Goal: Transaction & Acquisition: Purchase product/service

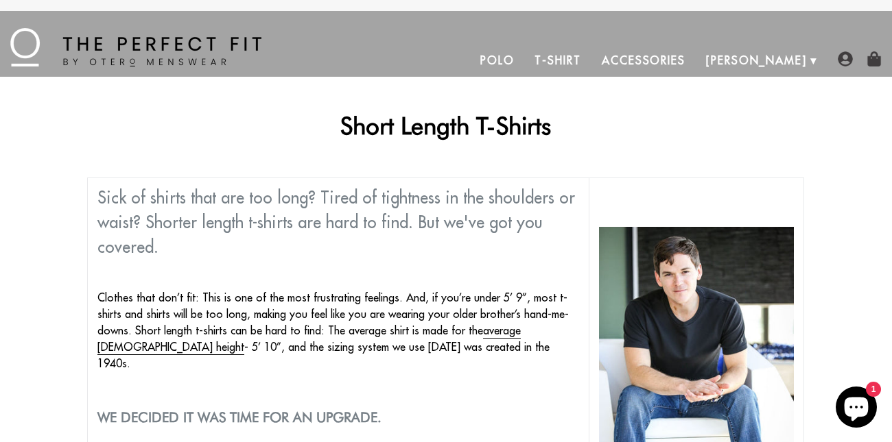
click at [590, 59] on link "T-Shirt" at bounding box center [557, 60] width 67 height 33
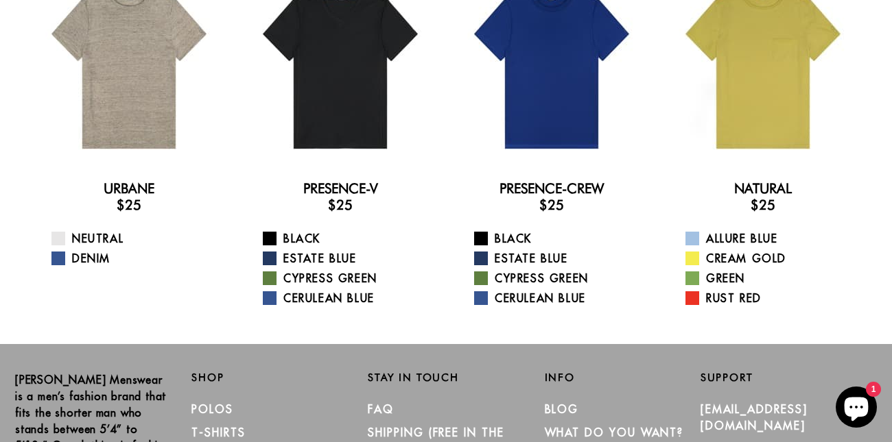
scroll to position [69, 0]
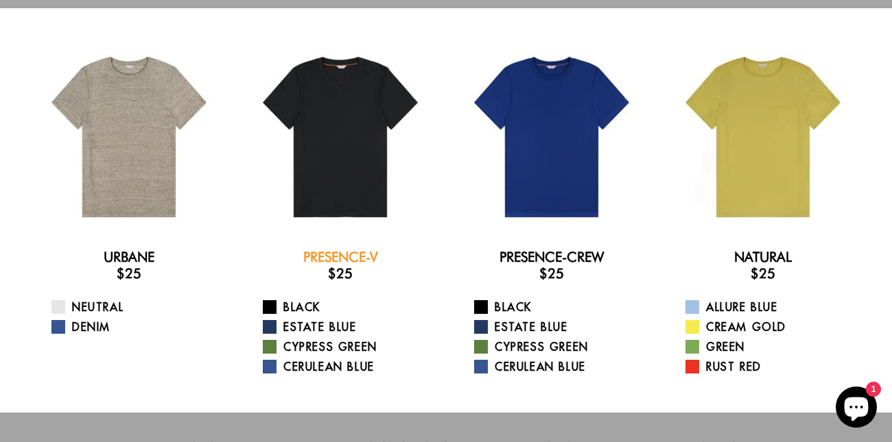
click at [333, 253] on link "Presence-V" at bounding box center [340, 257] width 75 height 16
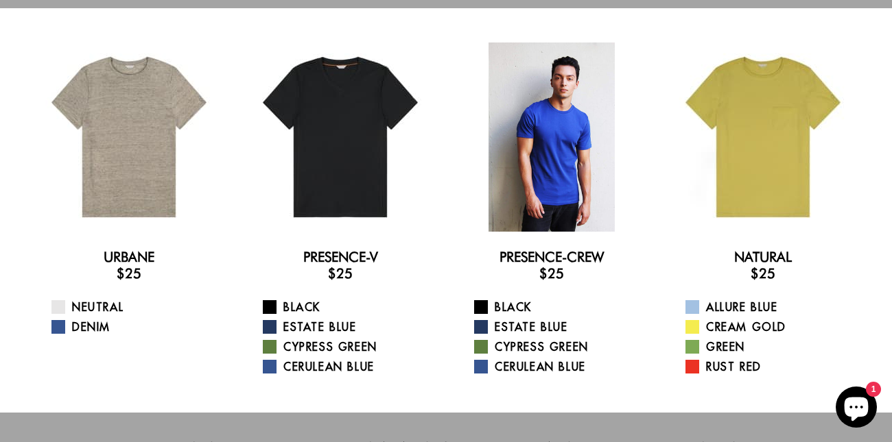
click at [569, 127] on div at bounding box center [551, 137] width 189 height 189
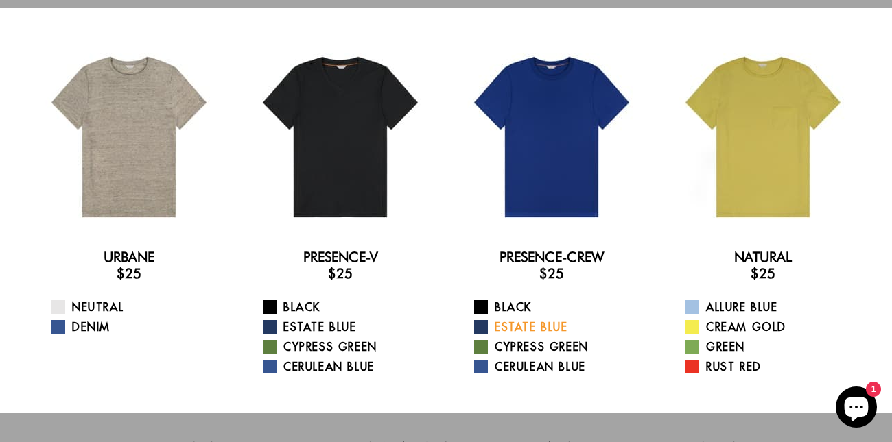
click at [531, 324] on link "Estate Blue" at bounding box center [560, 327] width 172 height 16
click at [481, 366] on span at bounding box center [481, 367] width 14 height 14
click at [481, 326] on span at bounding box center [481, 327] width 14 height 14
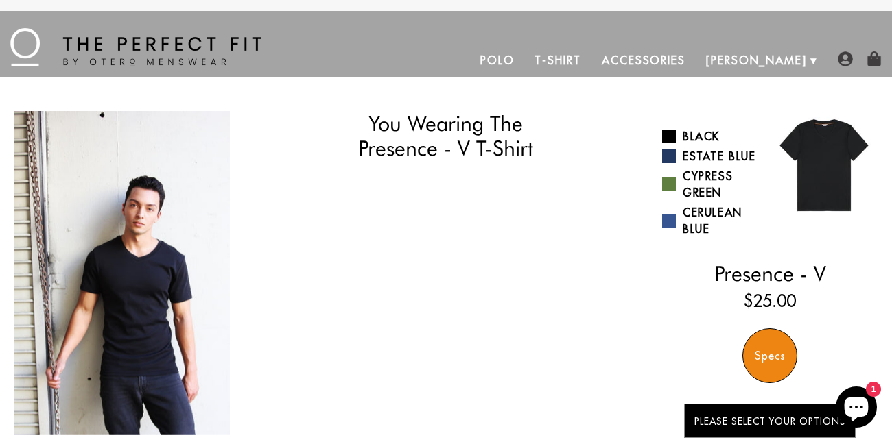
select select "58-59"
select select "M"
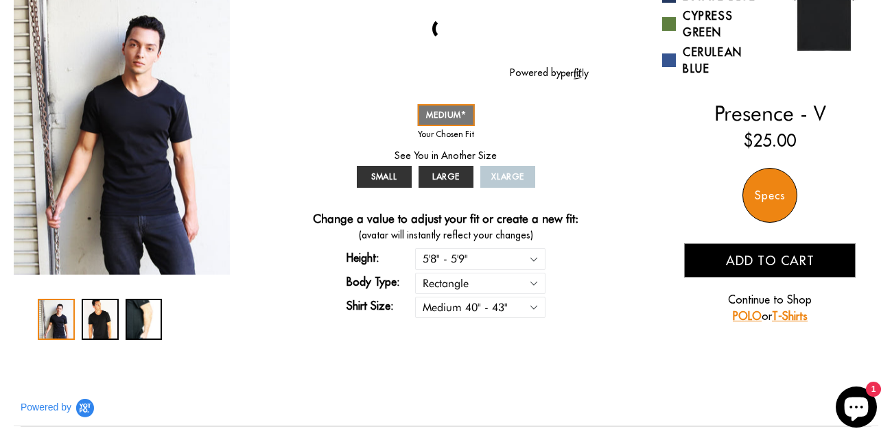
scroll to position [137, 0]
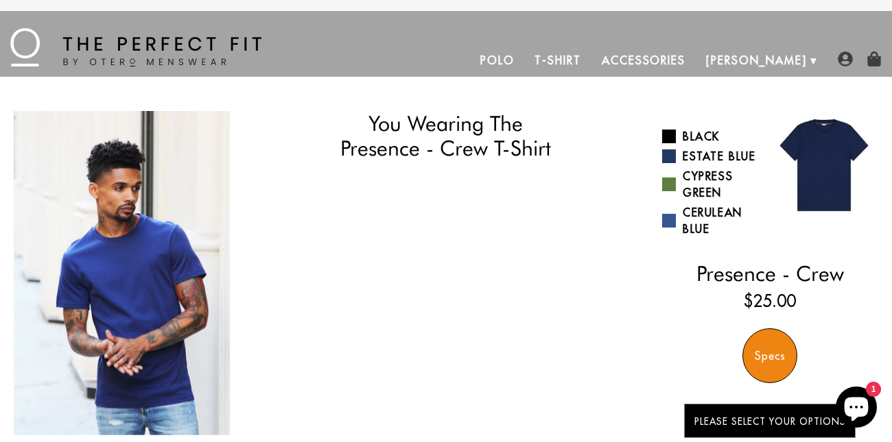
select select "58-59"
select select "M"
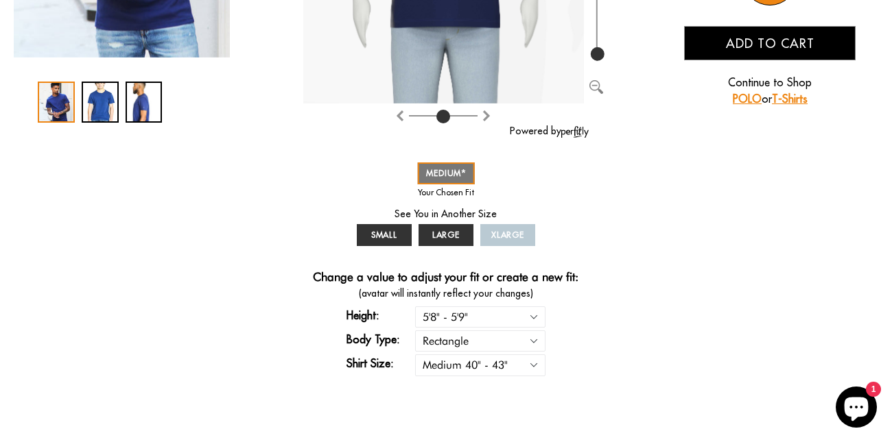
scroll to position [411, 0]
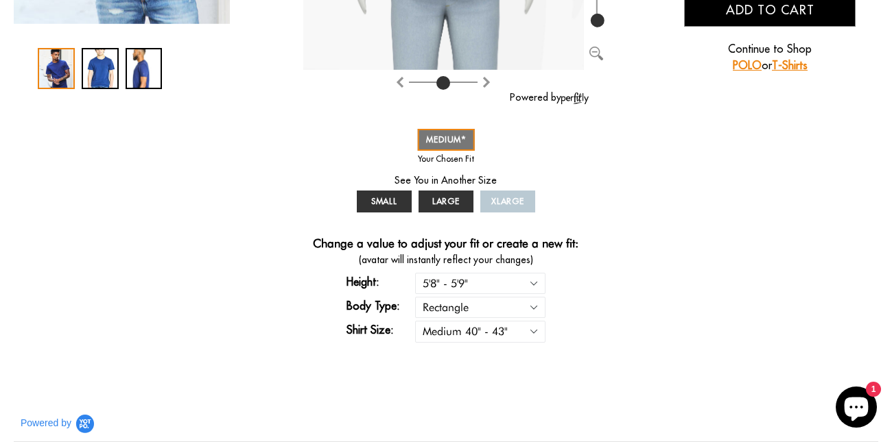
click at [365, 329] on label "Shirt Size:" at bounding box center [380, 330] width 69 height 16
click at [444, 329] on select "Small 36" - 39" Medium 40" - 43" Large 44" - 47" Extra Large 48" - 50"" at bounding box center [480, 331] width 130 height 21
click at [415, 321] on select "Small 36" - 39" Medium 40" - 43" Large 44" - 47" Extra Large 48" - 50"" at bounding box center [480, 331] width 130 height 21
click at [754, 309] on div "You Wearing The Presence - Crew T-Shirt You're only 3 questions away from your …" at bounding box center [446, 28] width 864 height 656
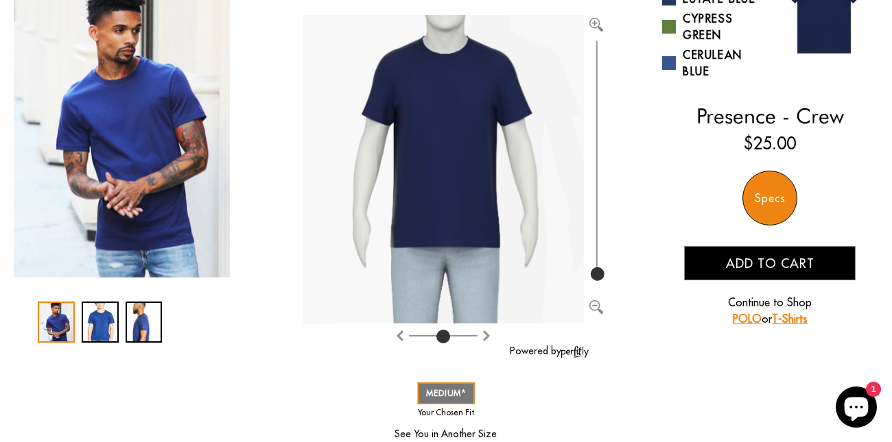
scroll to position [137, 0]
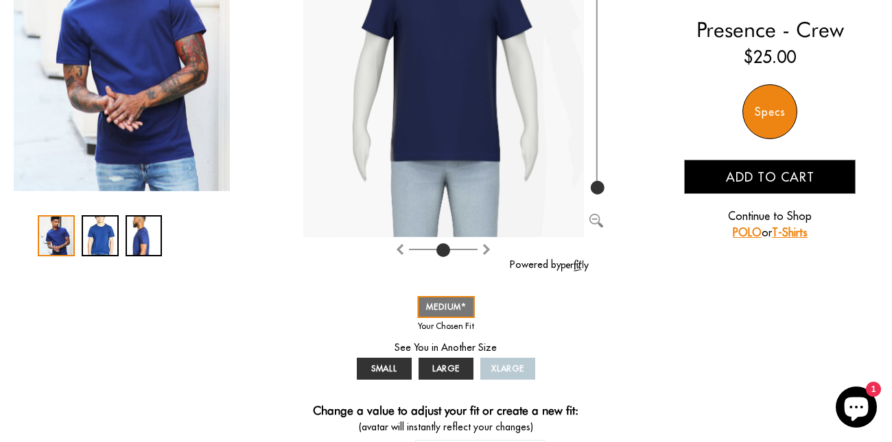
scroll to position [274, 0]
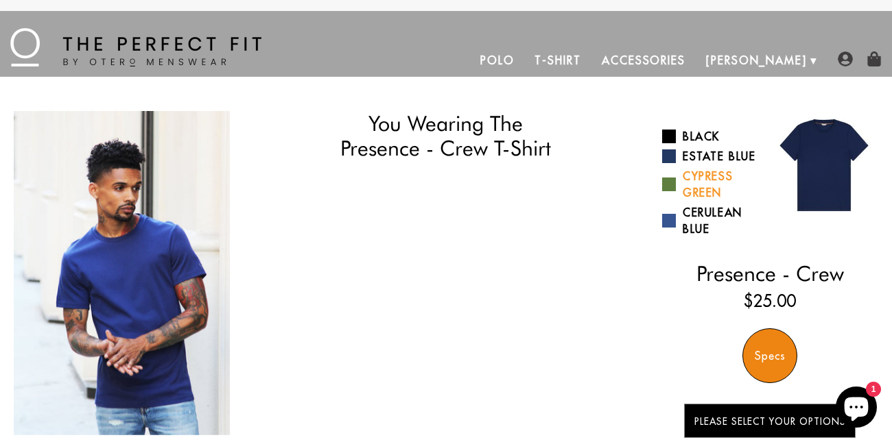
select select "58-59"
select select "M"
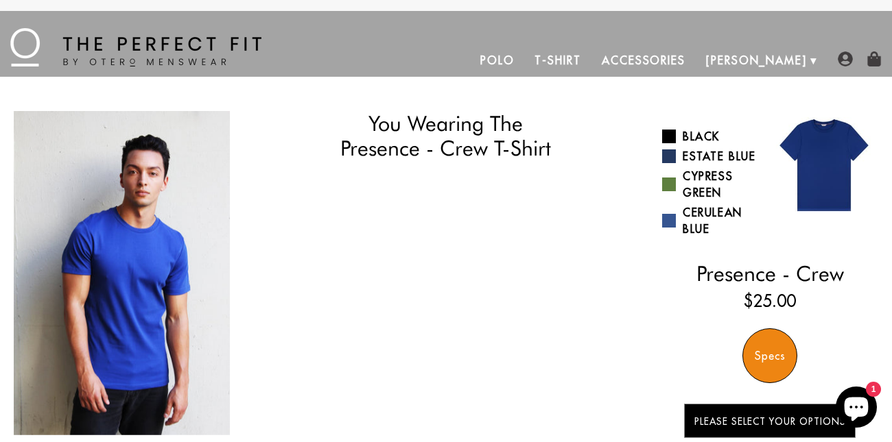
select select "58-59"
select select "M"
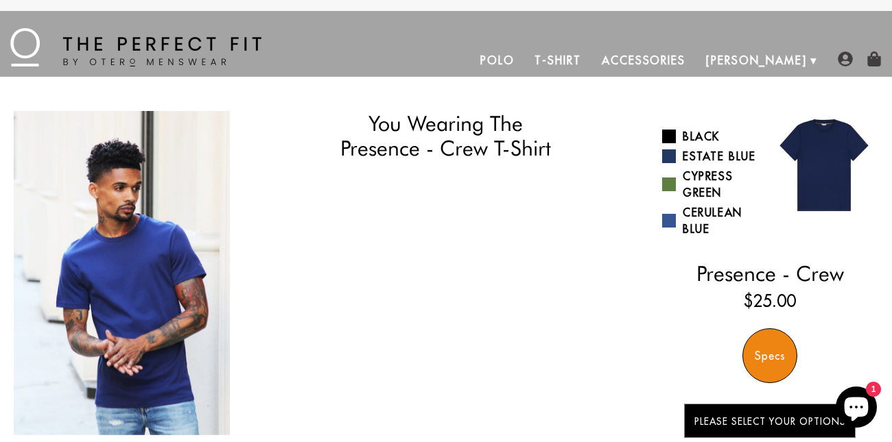
select select "58-59"
select select "M"
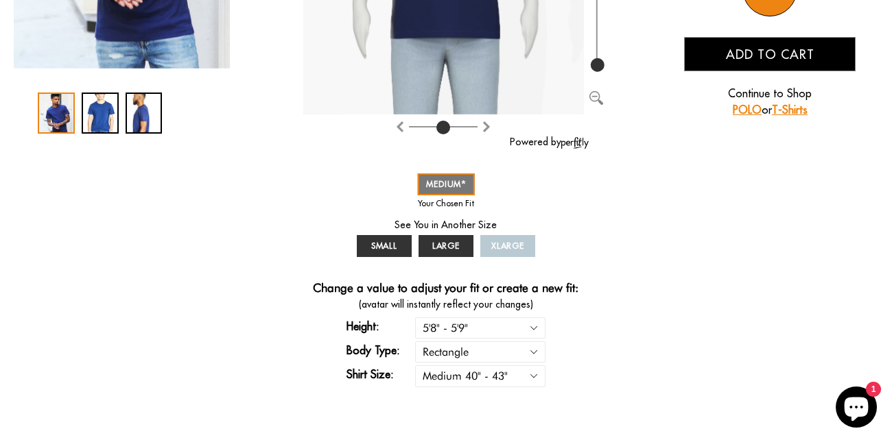
scroll to position [343, 0]
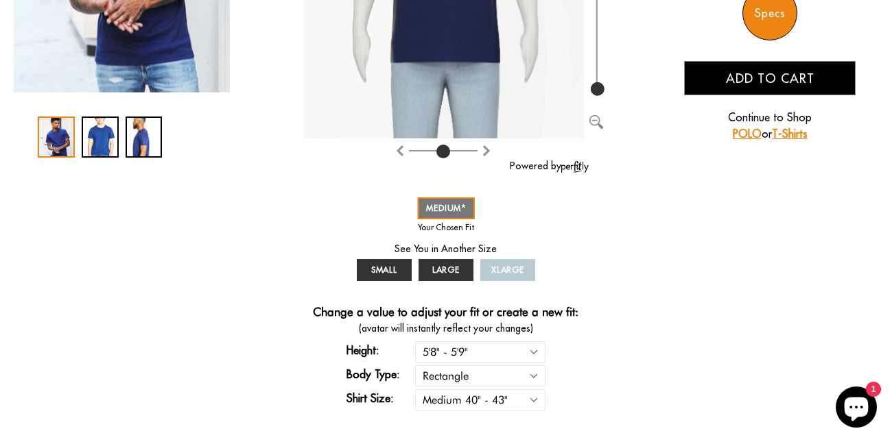
click at [779, 72] on span "Add to cart" at bounding box center [770, 79] width 88 height 16
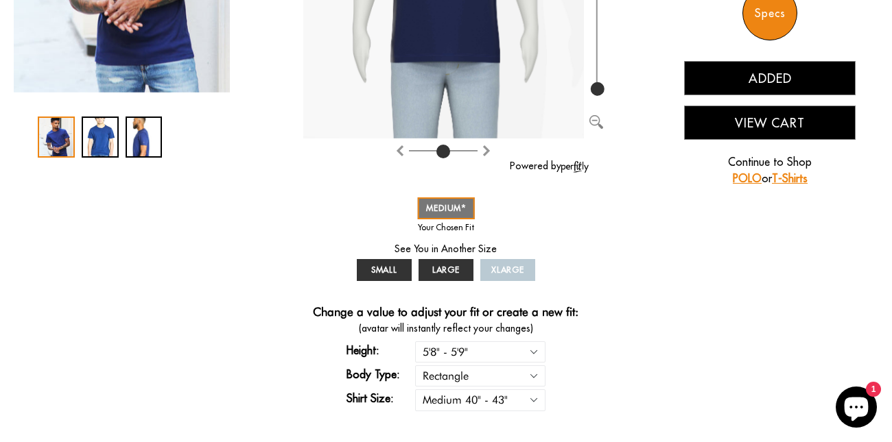
click at [739, 121] on button "View Cart" at bounding box center [769, 123] width 171 height 34
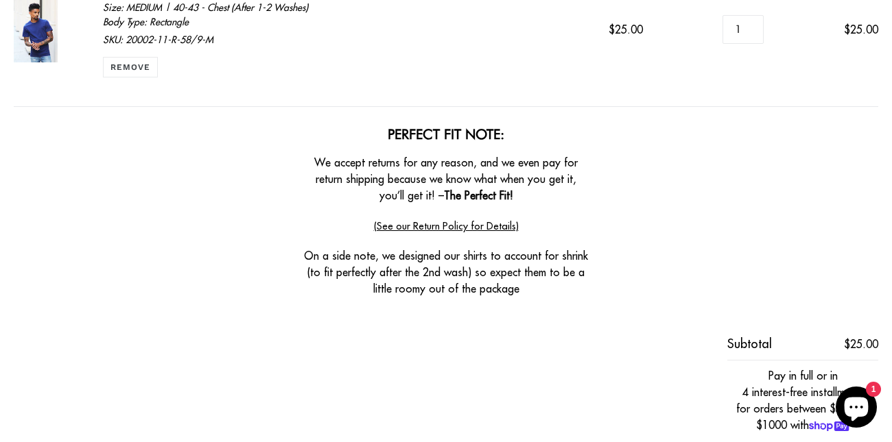
scroll to position [411, 0]
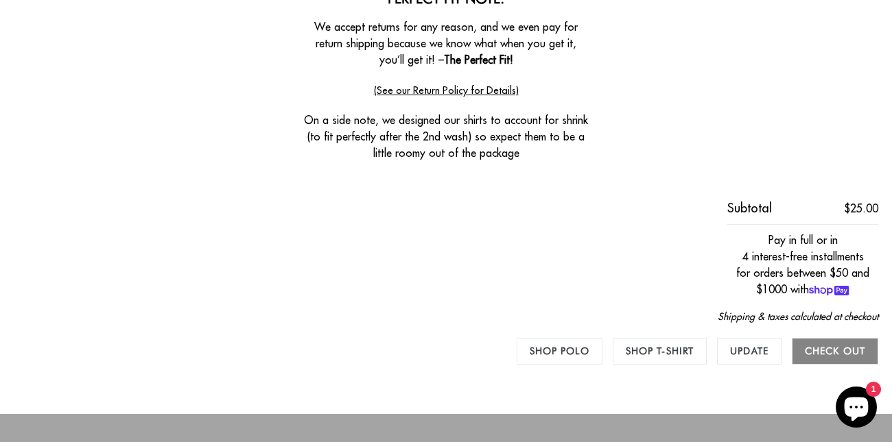
click at [850, 350] on input "Check out" at bounding box center [834, 351] width 86 height 27
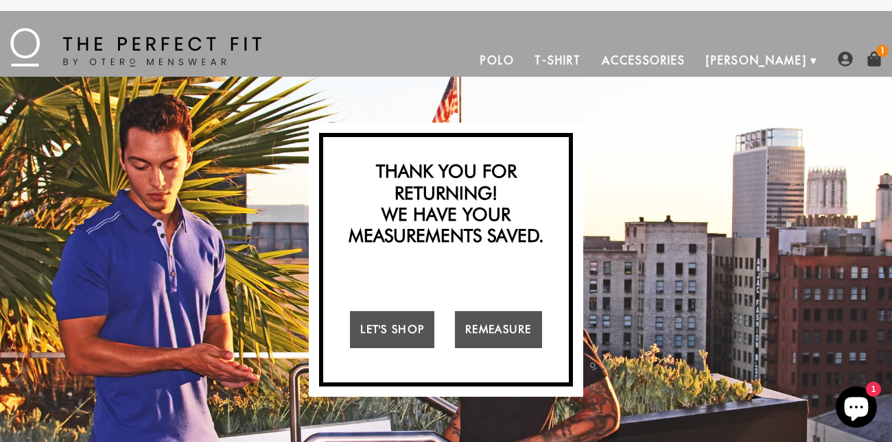
click at [873, 61] on img at bounding box center [873, 58] width 15 height 15
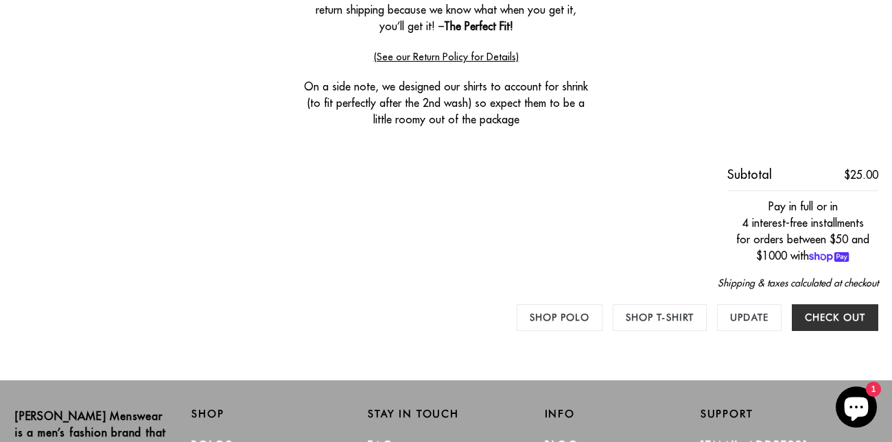
scroll to position [411, 0]
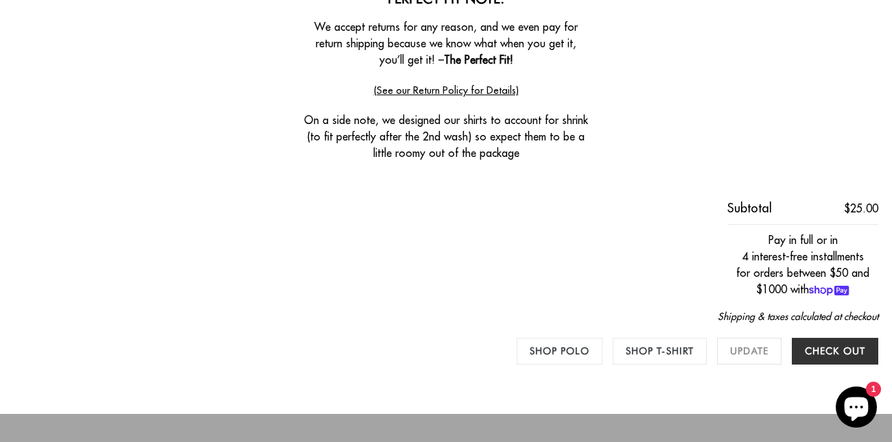
click at [748, 353] on input "Update" at bounding box center [749, 351] width 64 height 27
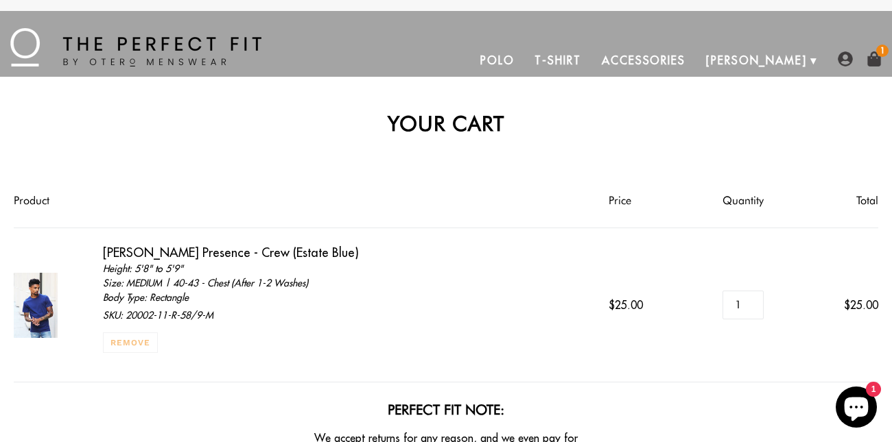
click at [130, 341] on link "Remove" at bounding box center [130, 343] width 55 height 21
